Goal: Register for event/course

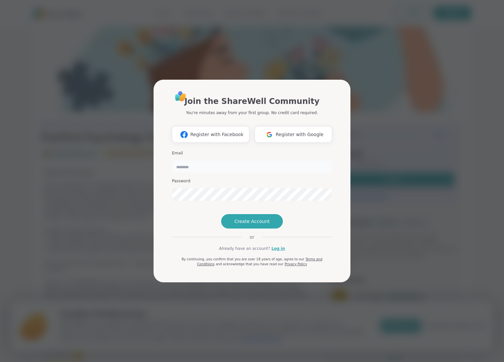
click at [184, 160] on input "email" at bounding box center [252, 166] width 160 height 13
type input "**********"
click at [156, 190] on div "**********" at bounding box center [252, 181] width 197 height 203
click at [253, 225] on span "Create Account" at bounding box center [251, 221] width 35 height 7
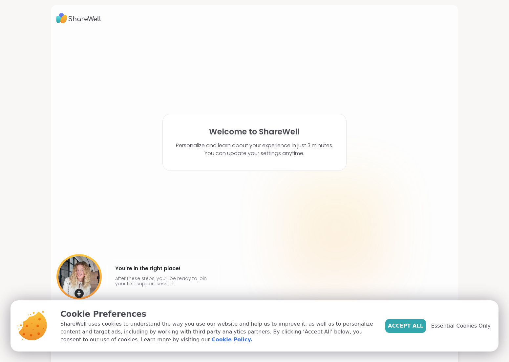
click at [441, 324] on span "Essential Cookies Only" at bounding box center [460, 326] width 59 height 8
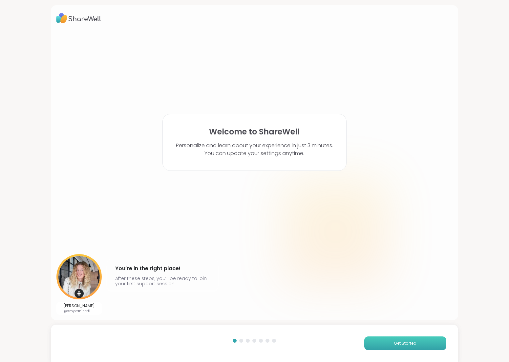
click at [400, 341] on span "Get Started" at bounding box center [405, 344] width 23 height 6
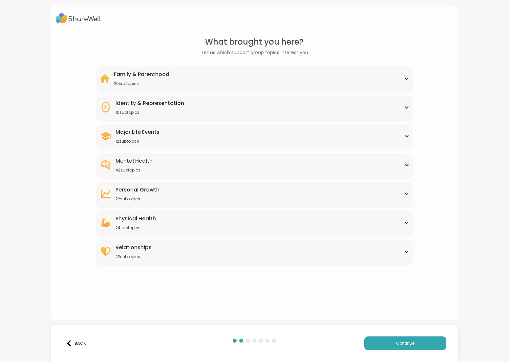
click at [404, 77] on icon at bounding box center [406, 78] width 5 height 3
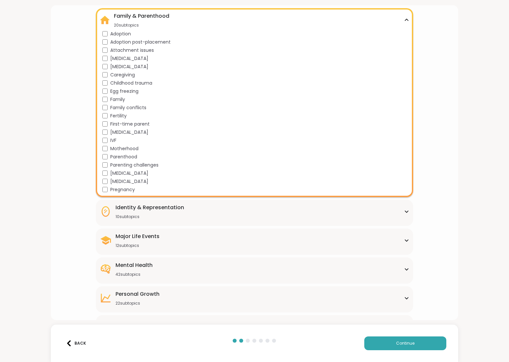
scroll to position [61, 0]
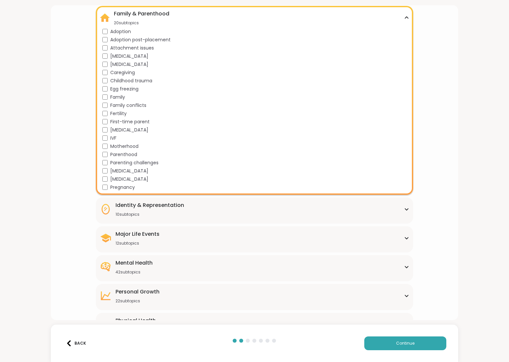
click at [404, 208] on icon at bounding box center [406, 209] width 5 height 3
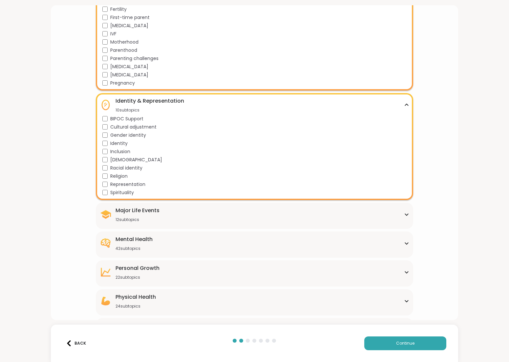
scroll to position [189, 0]
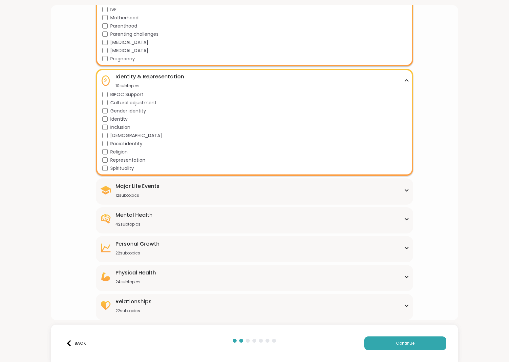
click at [404, 191] on icon at bounding box center [406, 190] width 5 height 3
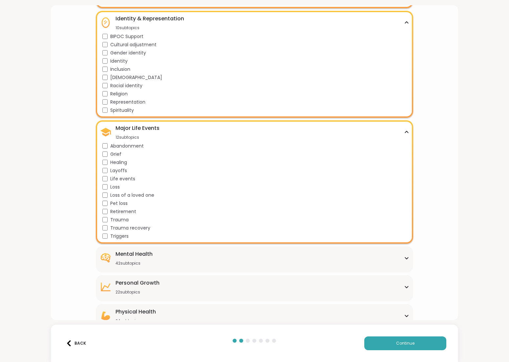
scroll to position [287, 0]
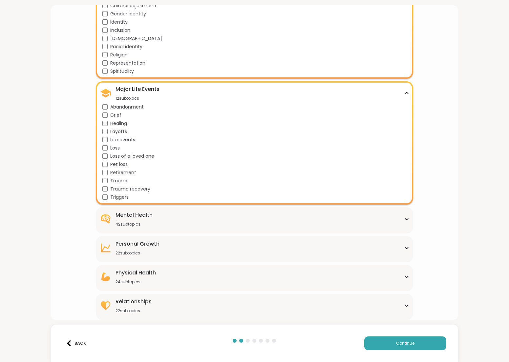
click at [405, 219] on icon at bounding box center [406, 220] width 3 height 2
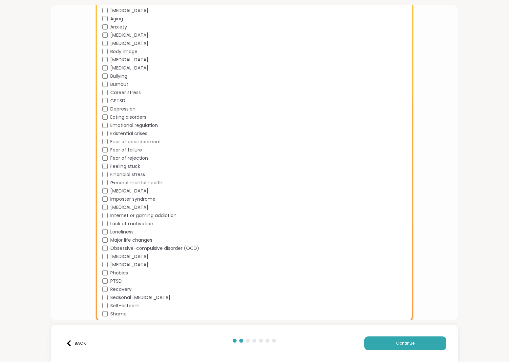
scroll to position [615, 0]
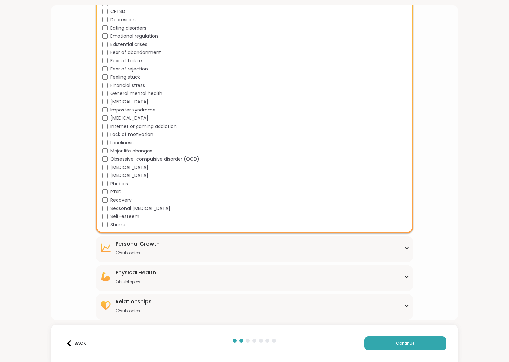
click at [404, 247] on icon at bounding box center [406, 248] width 5 height 3
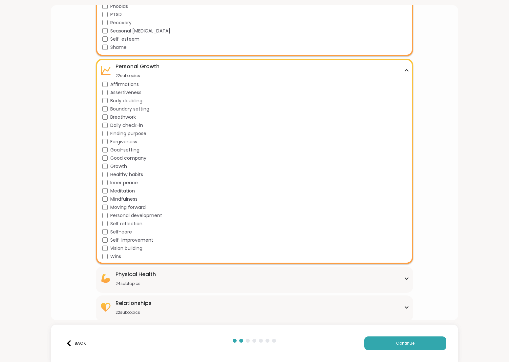
scroll to position [794, 0]
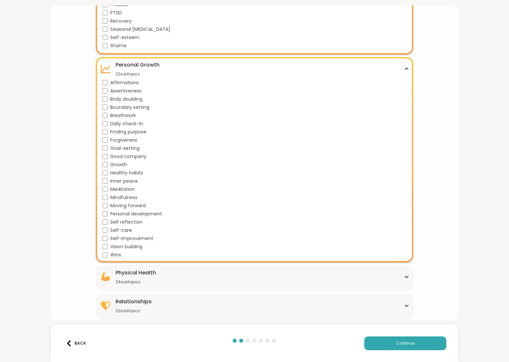
click at [399, 277] on div "Physical Health 24 subtopics" at bounding box center [255, 277] width 310 height 16
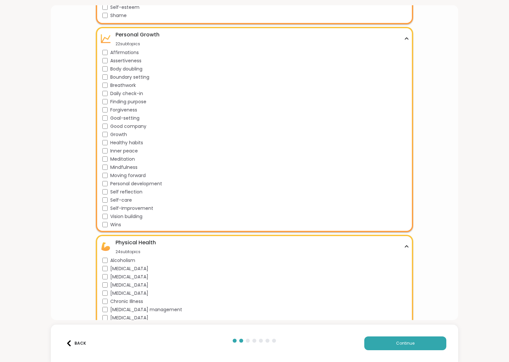
scroll to position [990, 0]
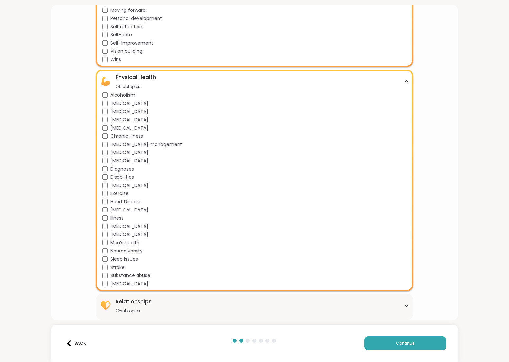
click at [405, 305] on icon at bounding box center [406, 306] width 3 height 2
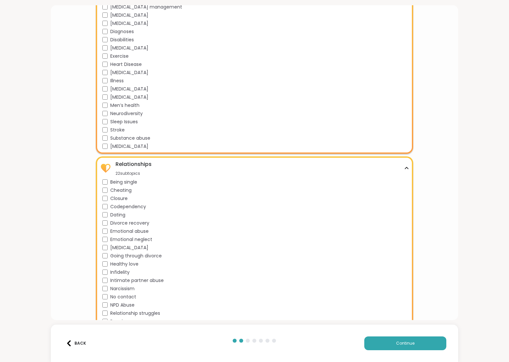
scroll to position [1169, 0]
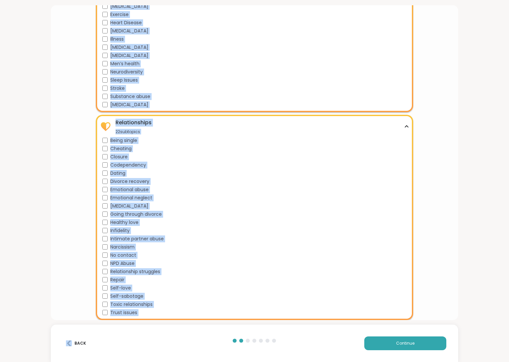
copy div "Family & Parenthood 20 subtopics Adoption Adoption post-placement Attachment is…"
drag, startPoint x: 111, startPoint y: 68, endPoint x: 144, endPoint y: 331, distance: 265.1
click at [144, 331] on div "What brought you here? Tell us which support group topics interest you Family &…" at bounding box center [254, 181] width 509 height 362
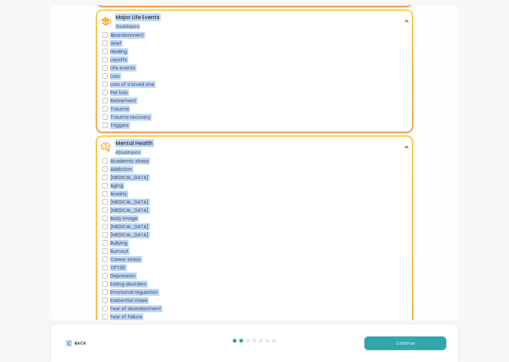
scroll to position [364, 0]
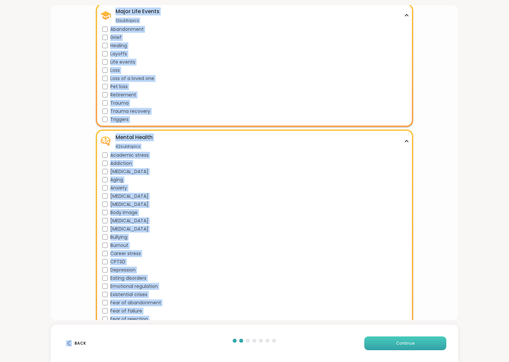
click at [406, 338] on button "Continue" at bounding box center [405, 344] width 82 height 14
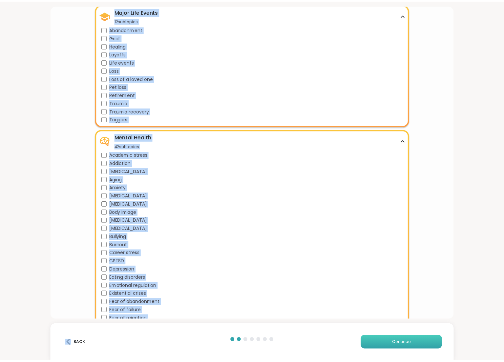
scroll to position [0, 0]
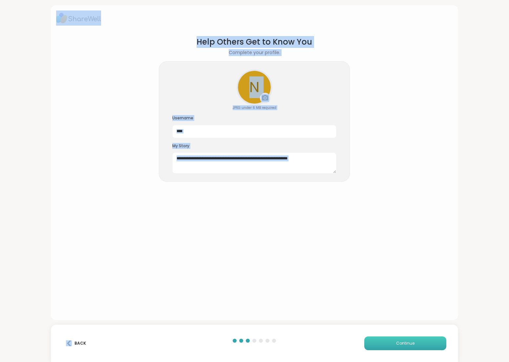
click at [391, 343] on button "Continue" at bounding box center [405, 344] width 82 height 14
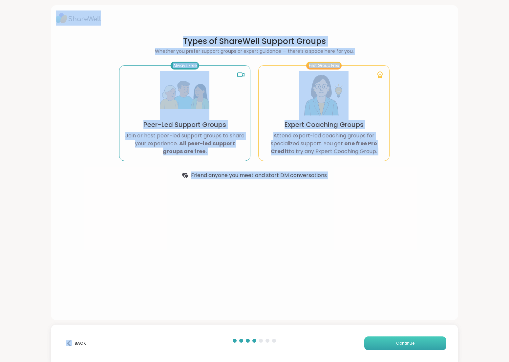
click at [398, 340] on button "Continue" at bounding box center [405, 344] width 82 height 14
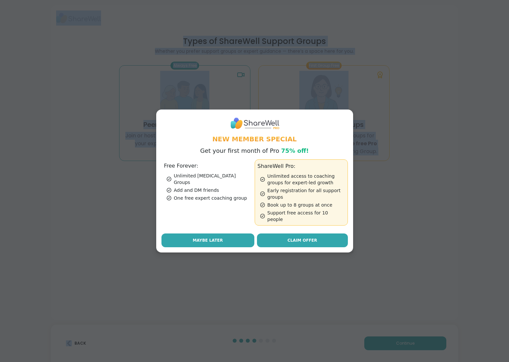
click at [212, 239] on span "Maybe Later" at bounding box center [208, 241] width 30 height 6
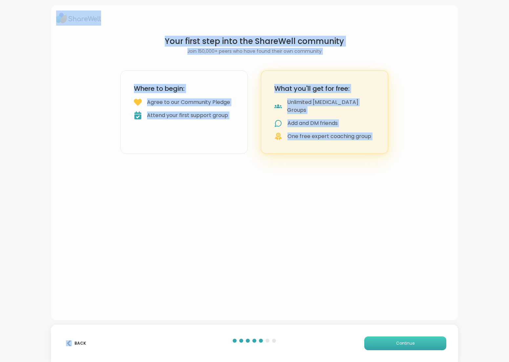
click at [406, 343] on span "Continue" at bounding box center [405, 344] width 18 height 6
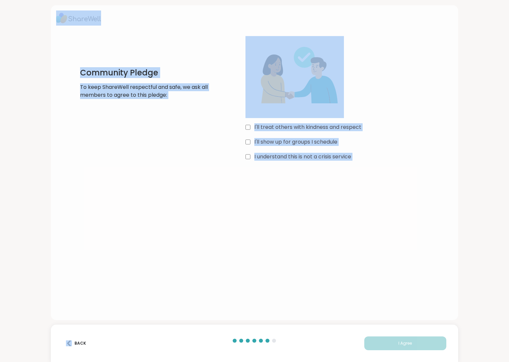
click at [249, 127] on div "I'll treat others with kindness and respect" at bounding box center [344, 127] width 197 height 8
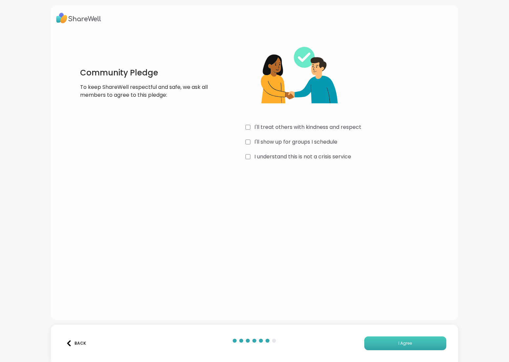
click at [398, 340] on button "I Agree" at bounding box center [405, 344] width 82 height 14
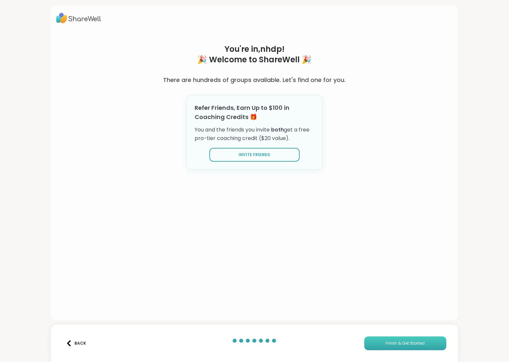
click at [401, 345] on span "Finish & Get Started" at bounding box center [405, 344] width 39 height 6
click at [402, 342] on span "Finish & Get Started" at bounding box center [405, 344] width 39 height 6
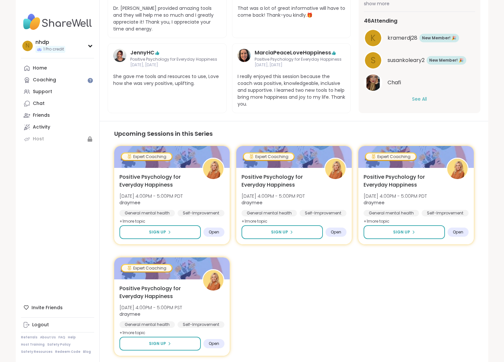
scroll to position [458, 0]
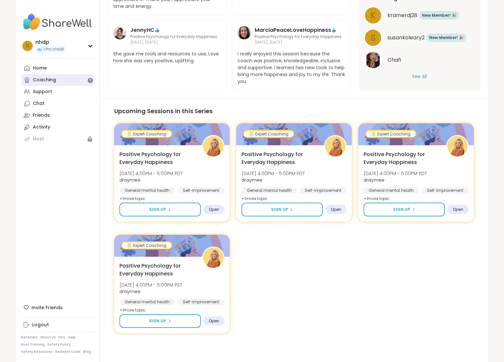
click at [45, 80] on div "Coaching" at bounding box center [44, 80] width 23 height 7
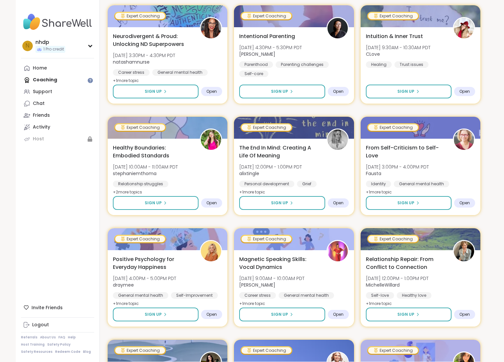
scroll to position [1130, 0]
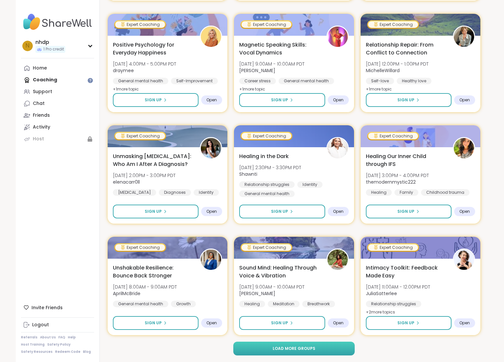
click at [278, 350] on span "Load more groups" at bounding box center [294, 349] width 43 height 6
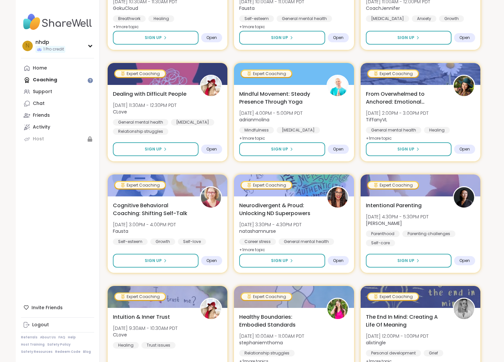
scroll to position [2469, 0]
